Goal: Navigation & Orientation: Find specific page/section

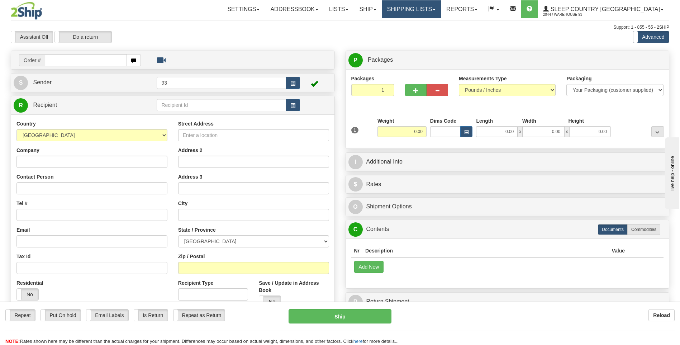
click at [425, 11] on link "Shipping lists" at bounding box center [411, 9] width 59 height 18
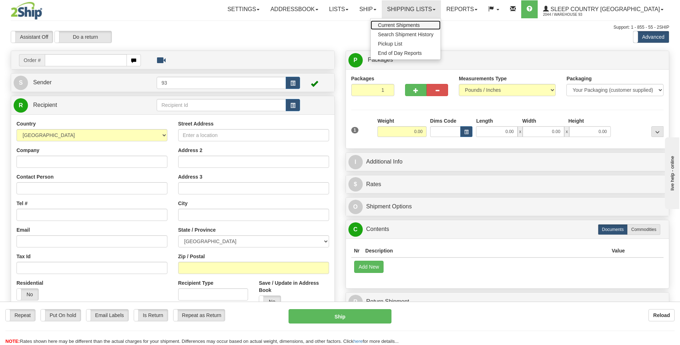
click at [420, 24] on span "Current Shipments" at bounding box center [399, 25] width 42 height 6
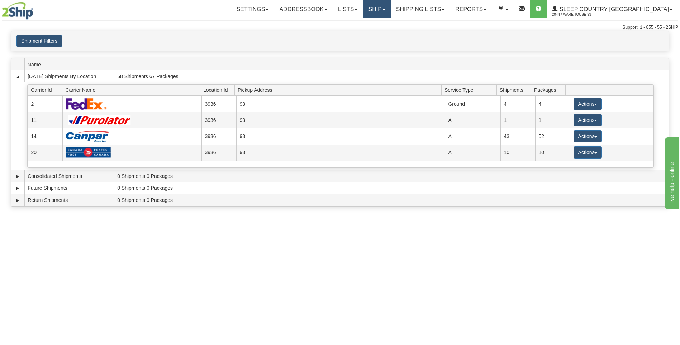
click at [390, 8] on link "Ship" at bounding box center [377, 9] width 28 height 18
click at [360, 23] on span "Ship Screen" at bounding box center [346, 25] width 27 height 6
